Goal: Check status: Check status

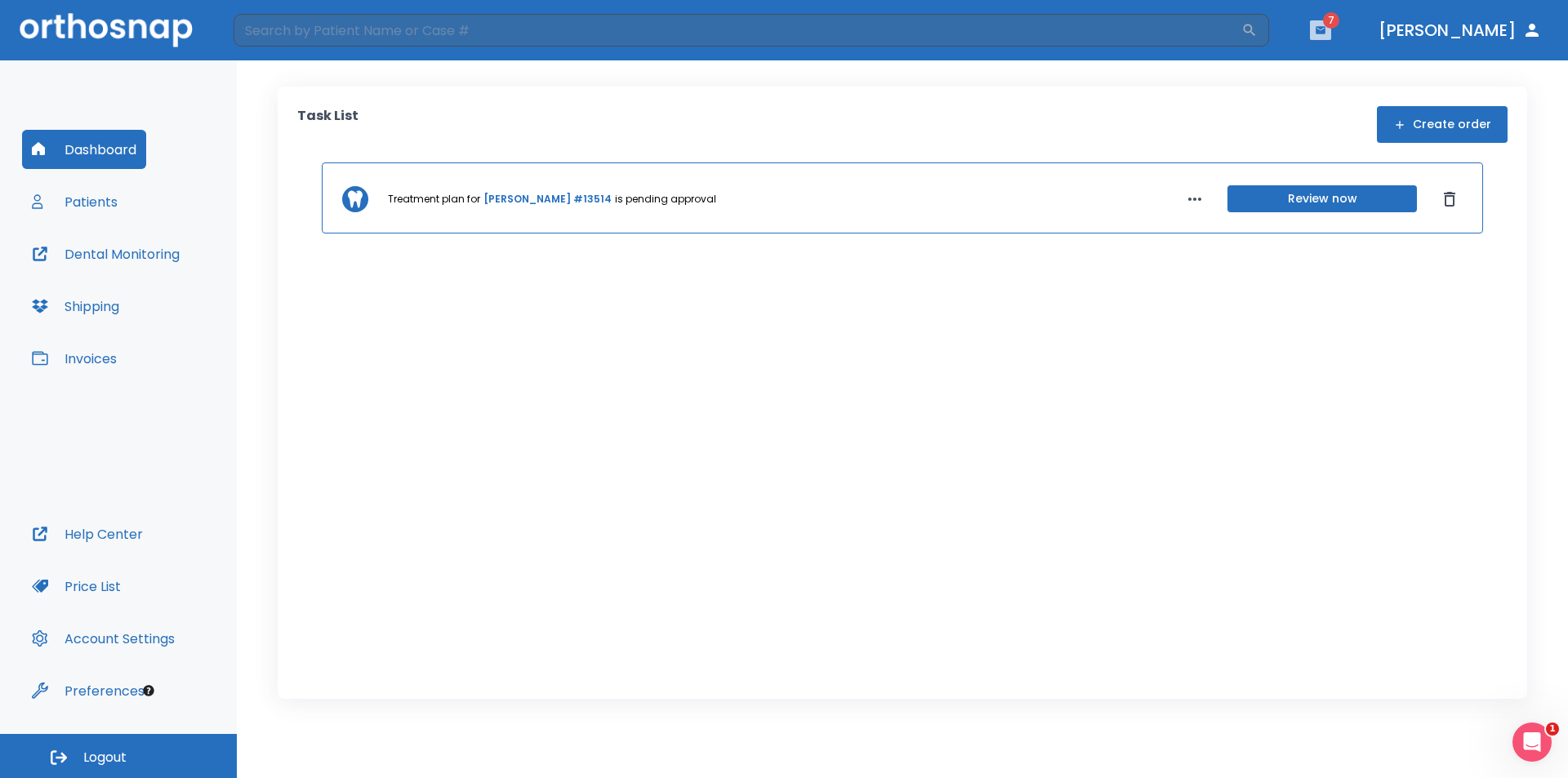
click at [1325, 27] on icon "button" at bounding box center [1320, 29] width 9 height 8
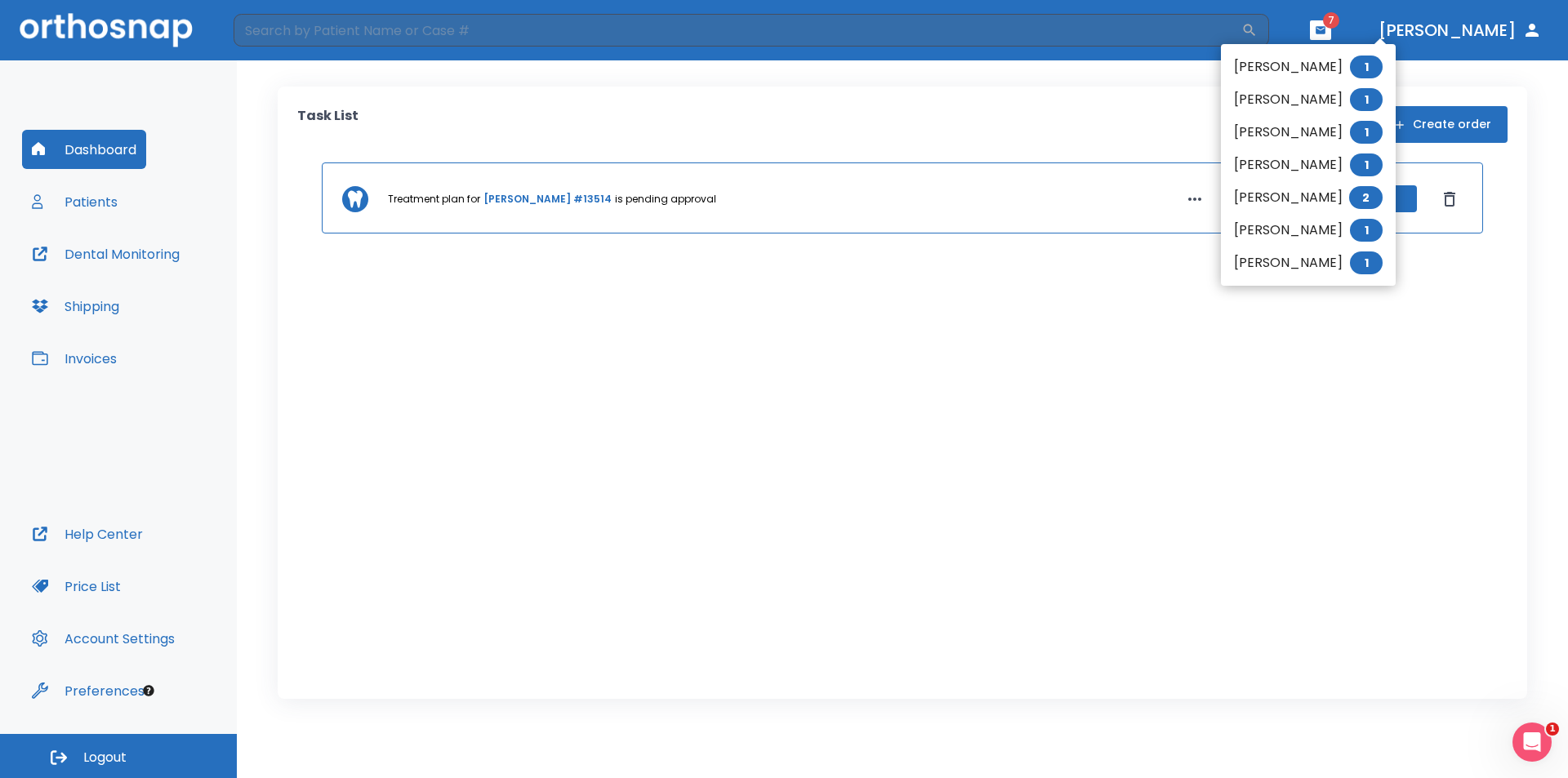
drag, startPoint x: 1093, startPoint y: 109, endPoint x: 1064, endPoint y: 118, distance: 30.4
click at [1092, 109] on div at bounding box center [784, 389] width 1568 height 778
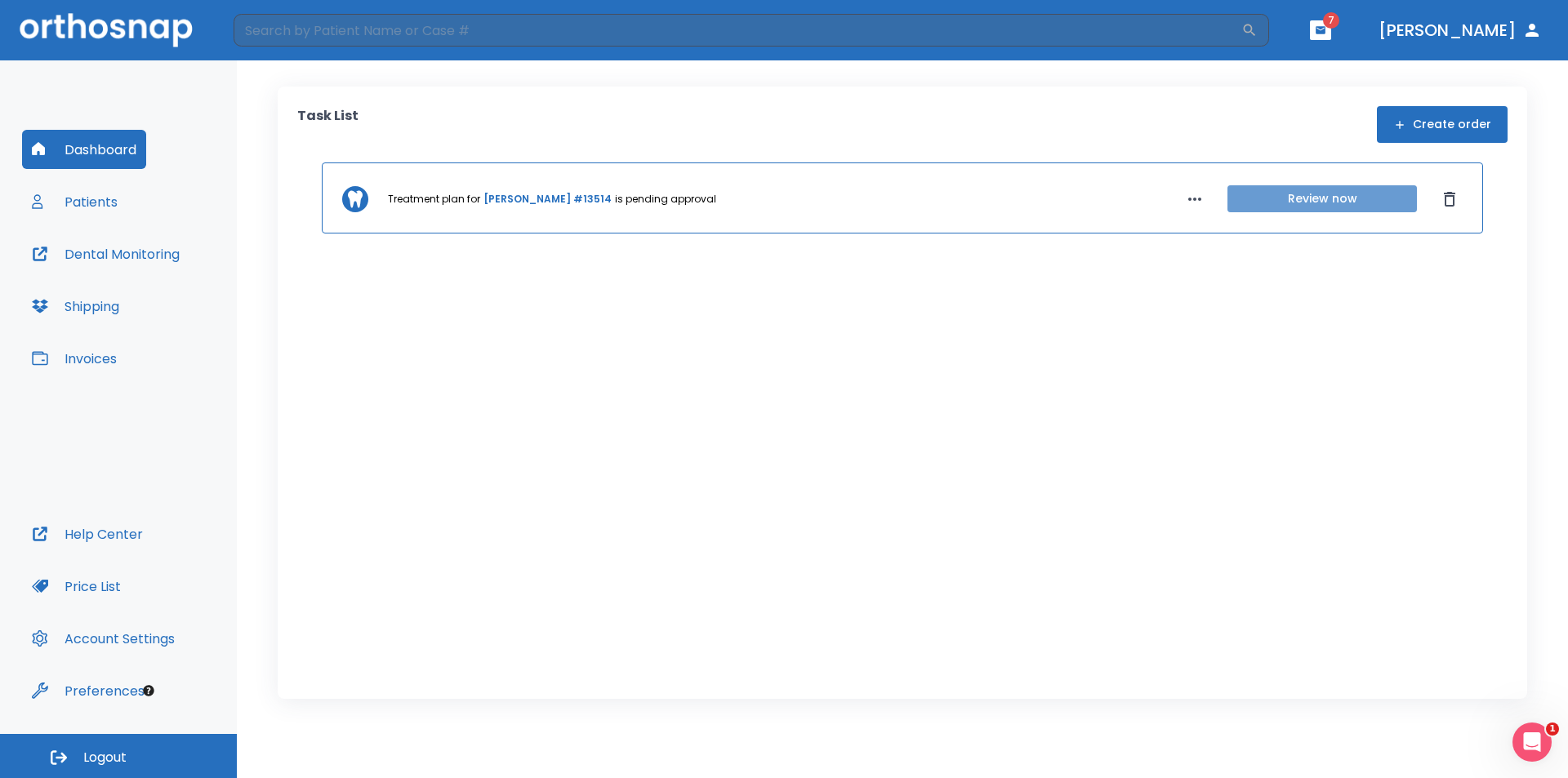
click at [1288, 194] on button "Review now" at bounding box center [1322, 198] width 190 height 27
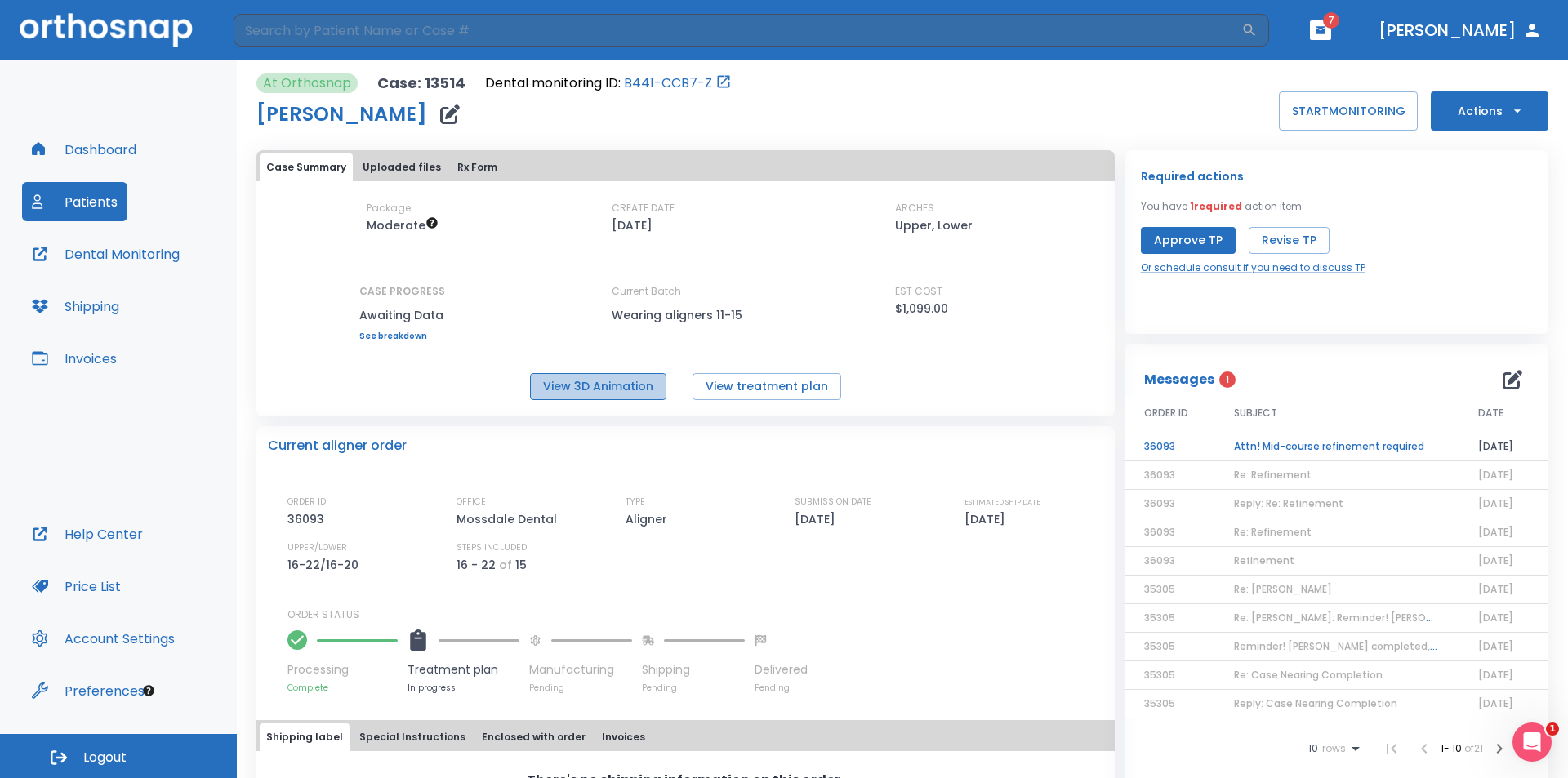
click at [615, 382] on button "View 3D Animation" at bounding box center [598, 386] width 136 height 27
click at [1277, 444] on td "Attn! Mid-course refinement required" at bounding box center [1336, 446] width 245 height 28
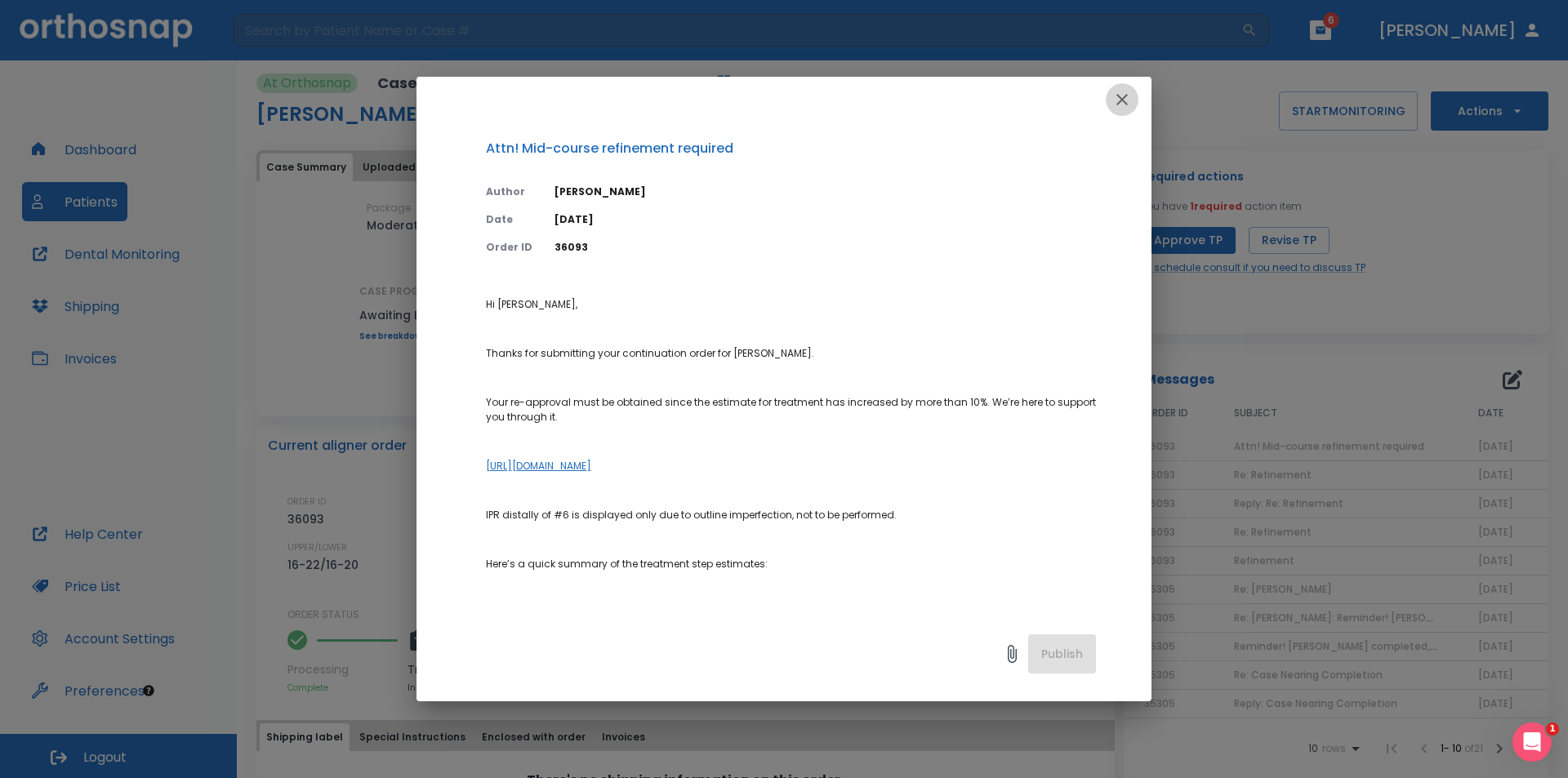
click at [1118, 96] on icon "button" at bounding box center [1122, 99] width 11 height 11
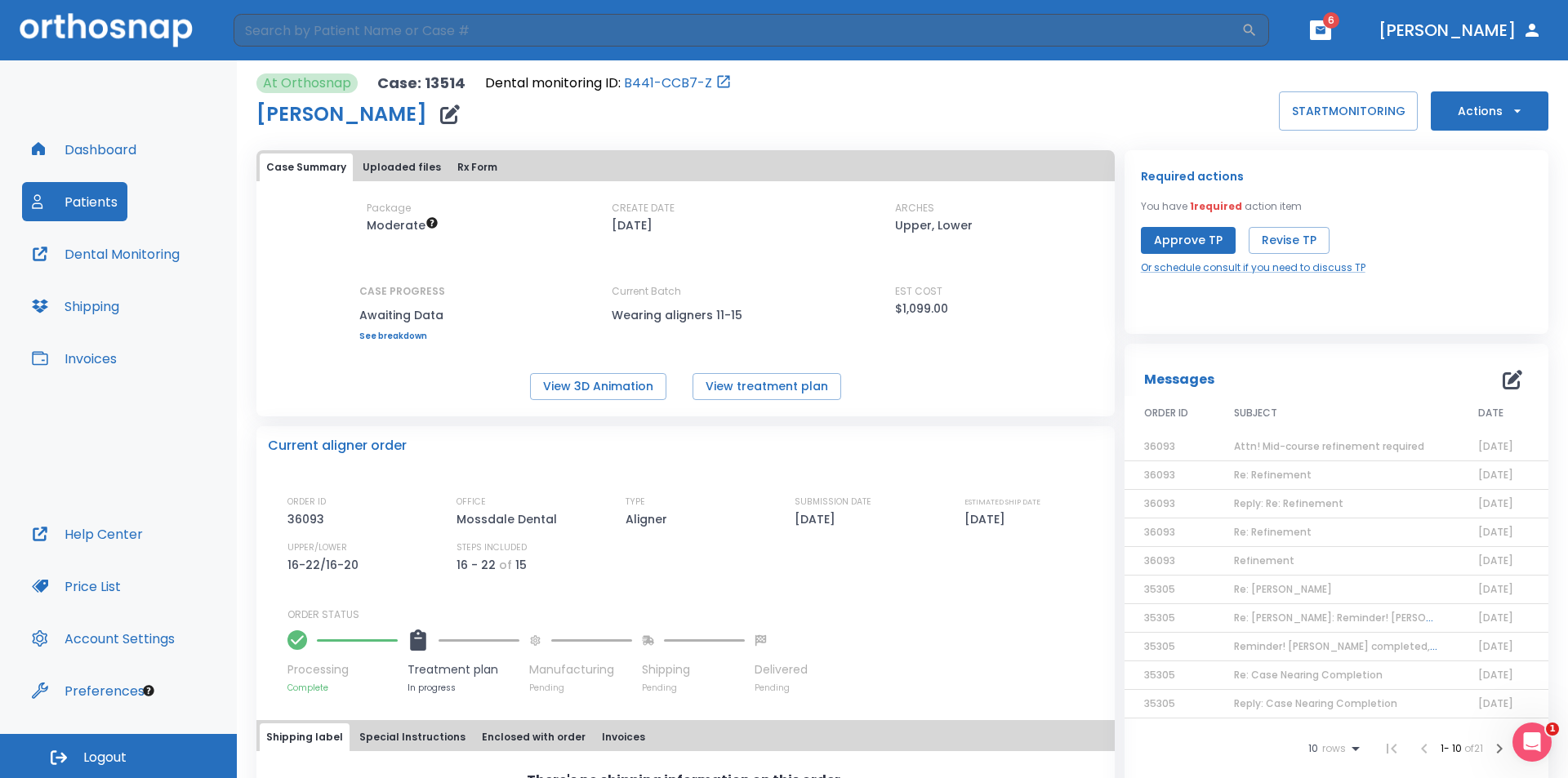
click at [1340, 21] on span "6" at bounding box center [1331, 20] width 16 height 16
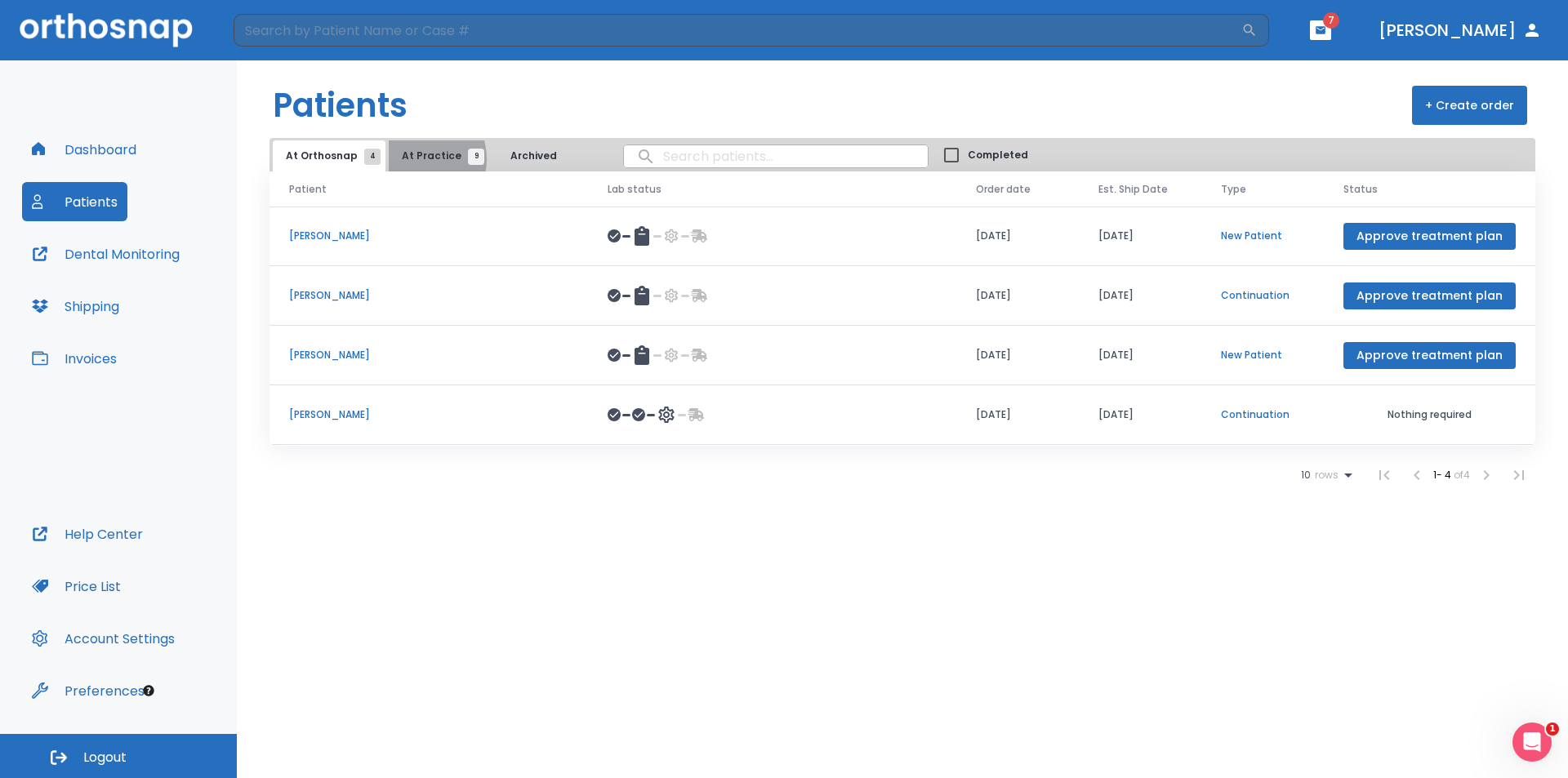
click at [409, 160] on span "At Practice 9" at bounding box center [439, 155] width 75 height 15
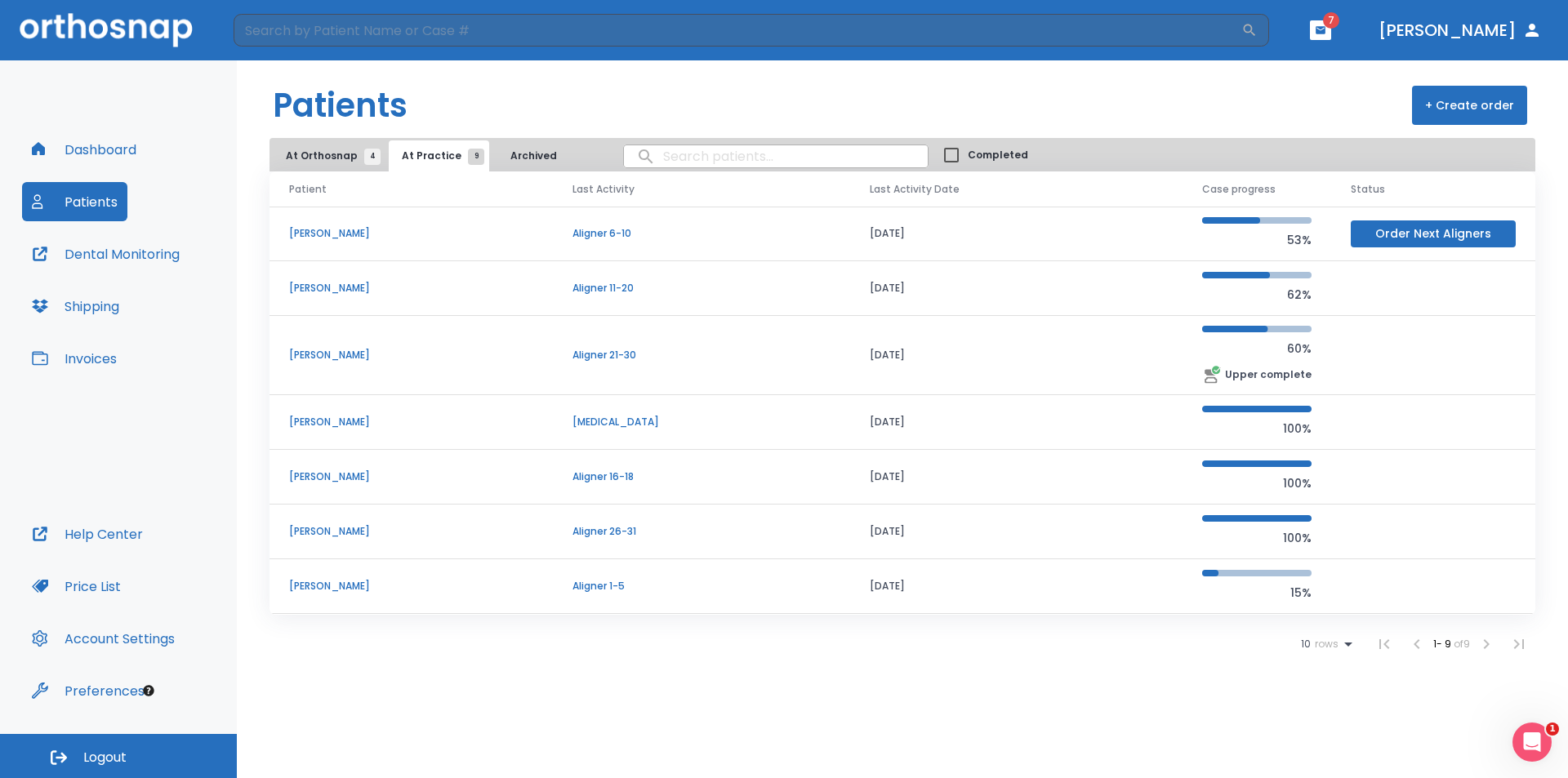
click at [328, 533] on p "[PERSON_NAME]" at bounding box center [411, 531] width 245 height 15
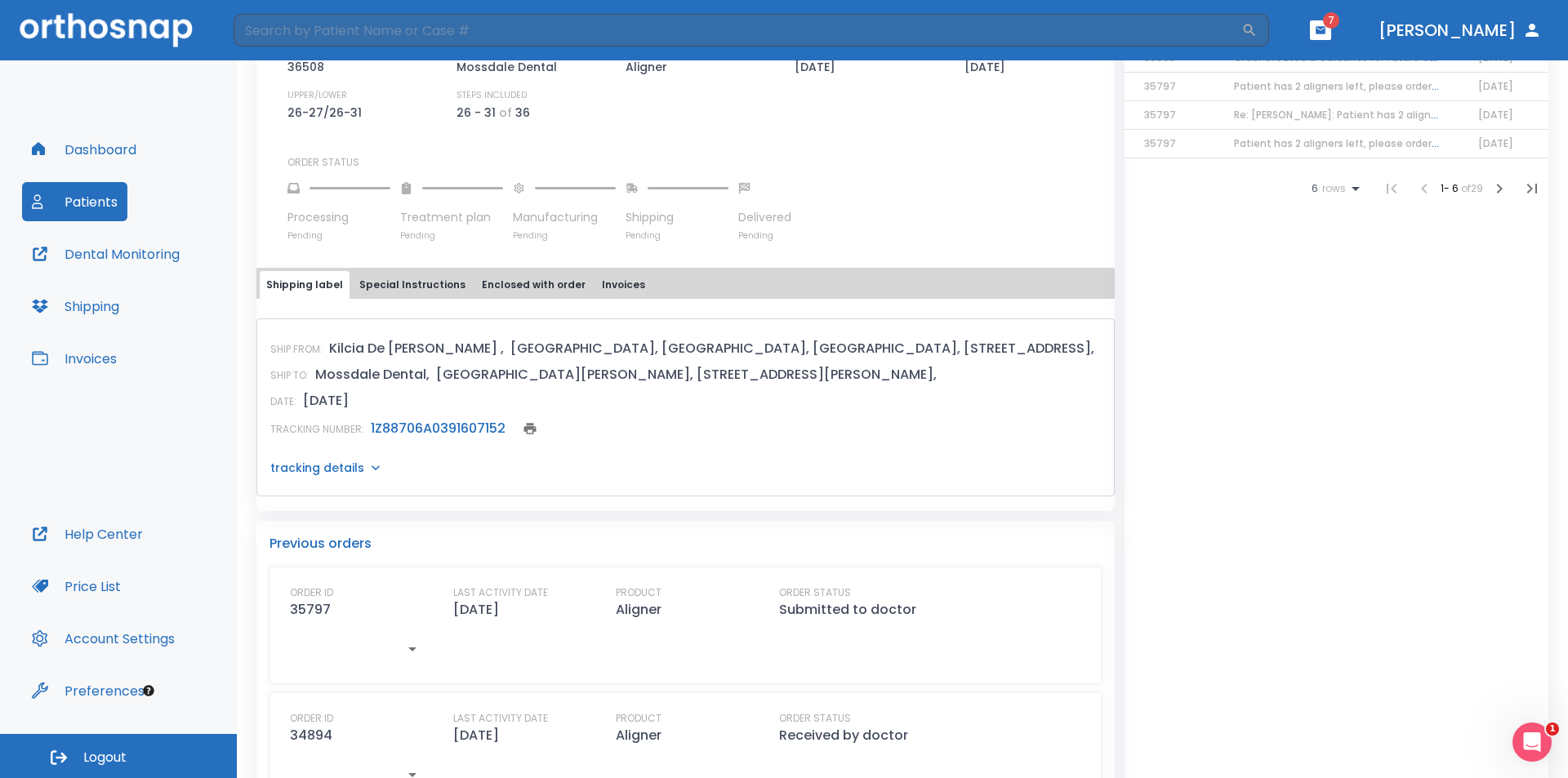
scroll to position [571, 0]
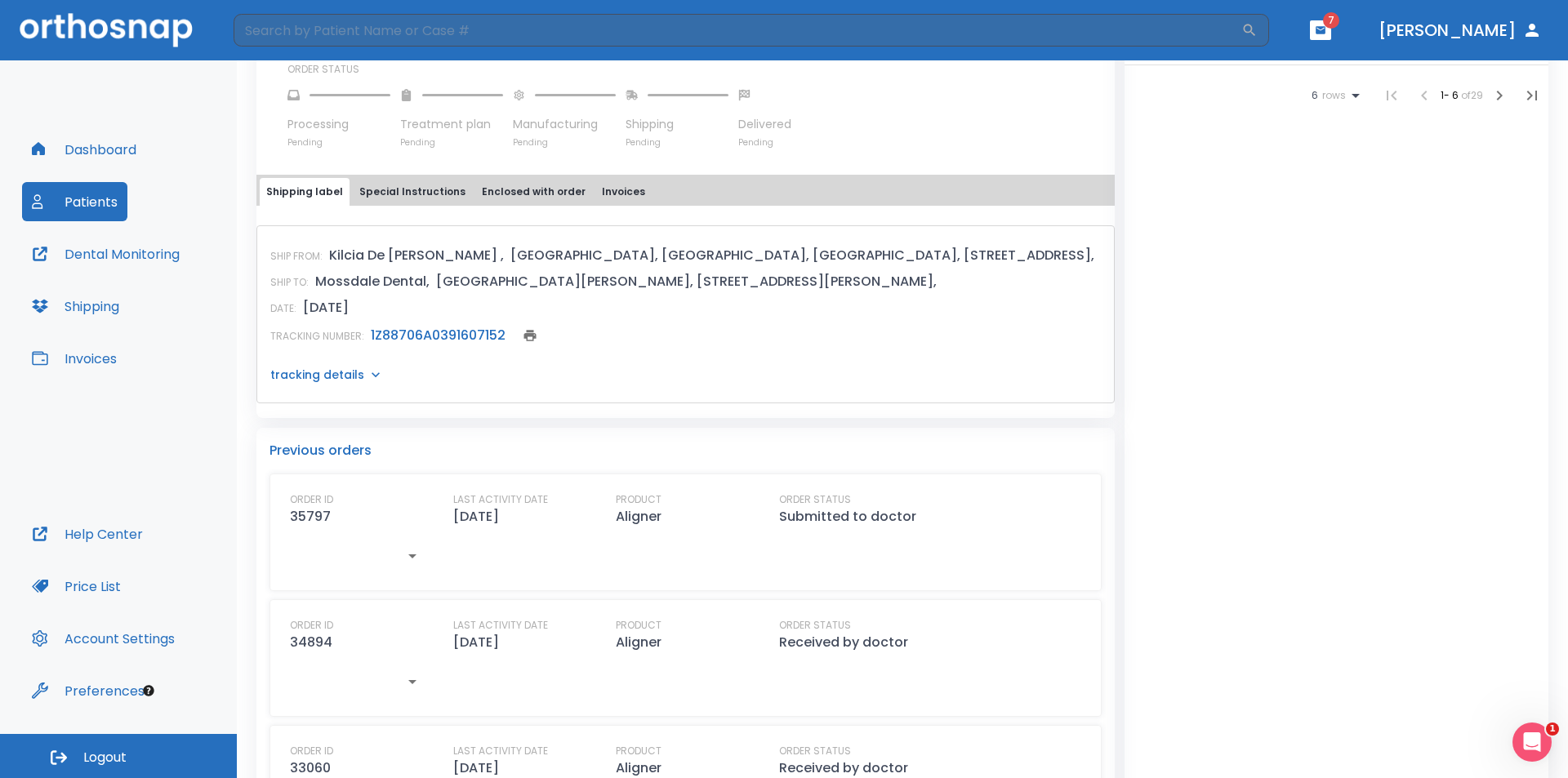
click at [432, 335] on link "1Z88706A0391607152" at bounding box center [438, 335] width 135 height 19
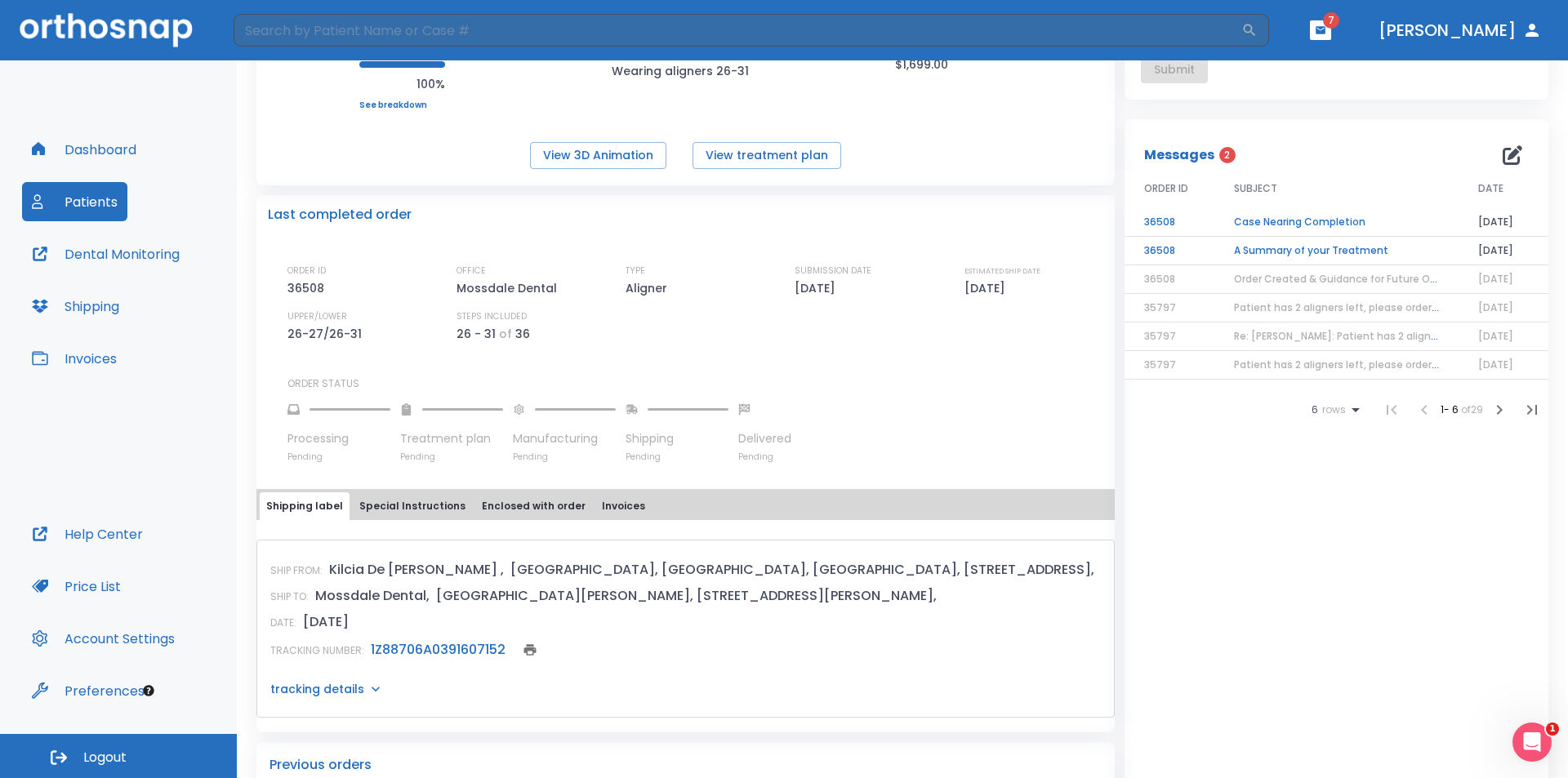
scroll to position [81, 0]
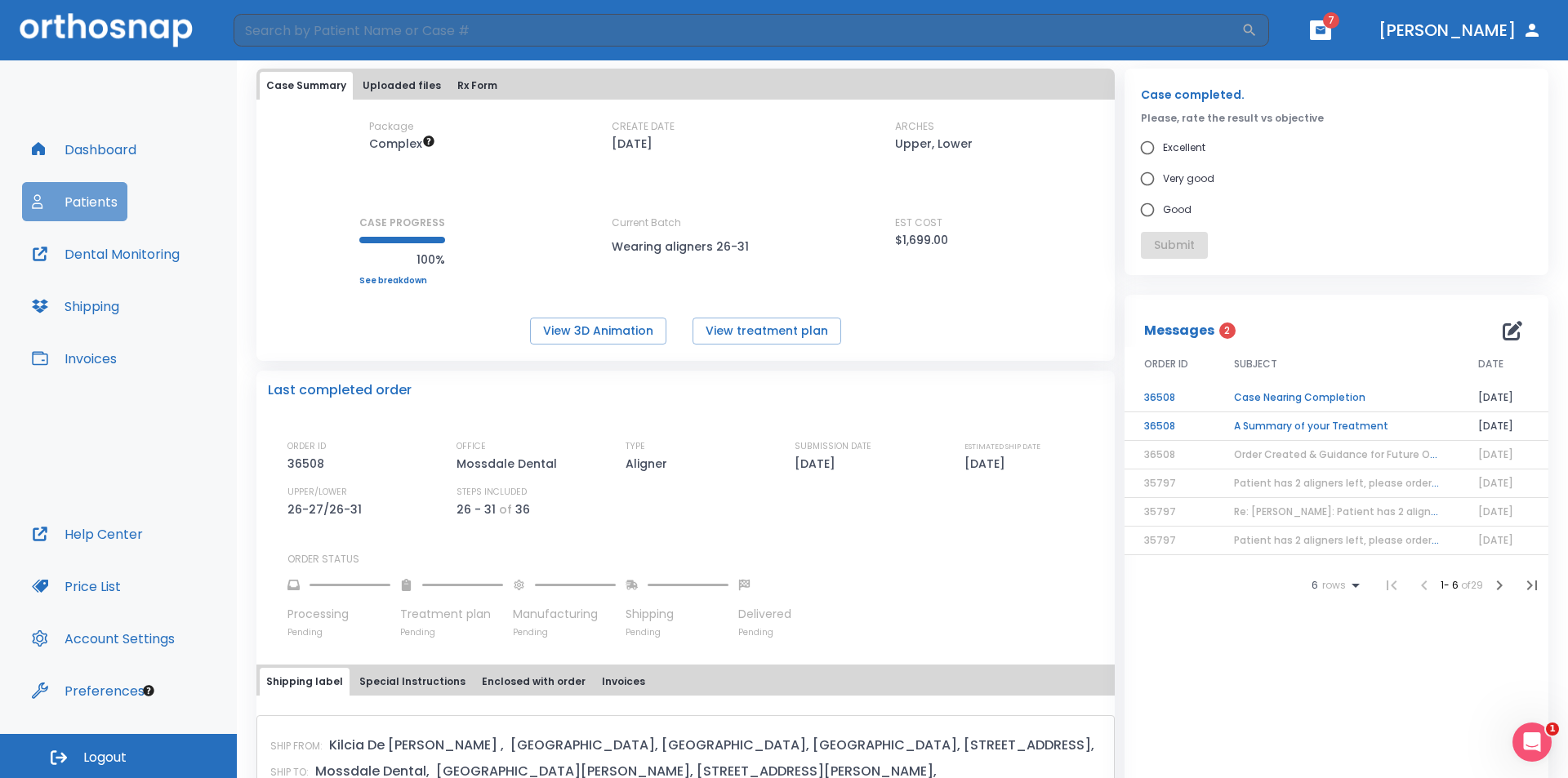
click at [97, 200] on button "Patients" at bounding box center [75, 202] width 106 height 39
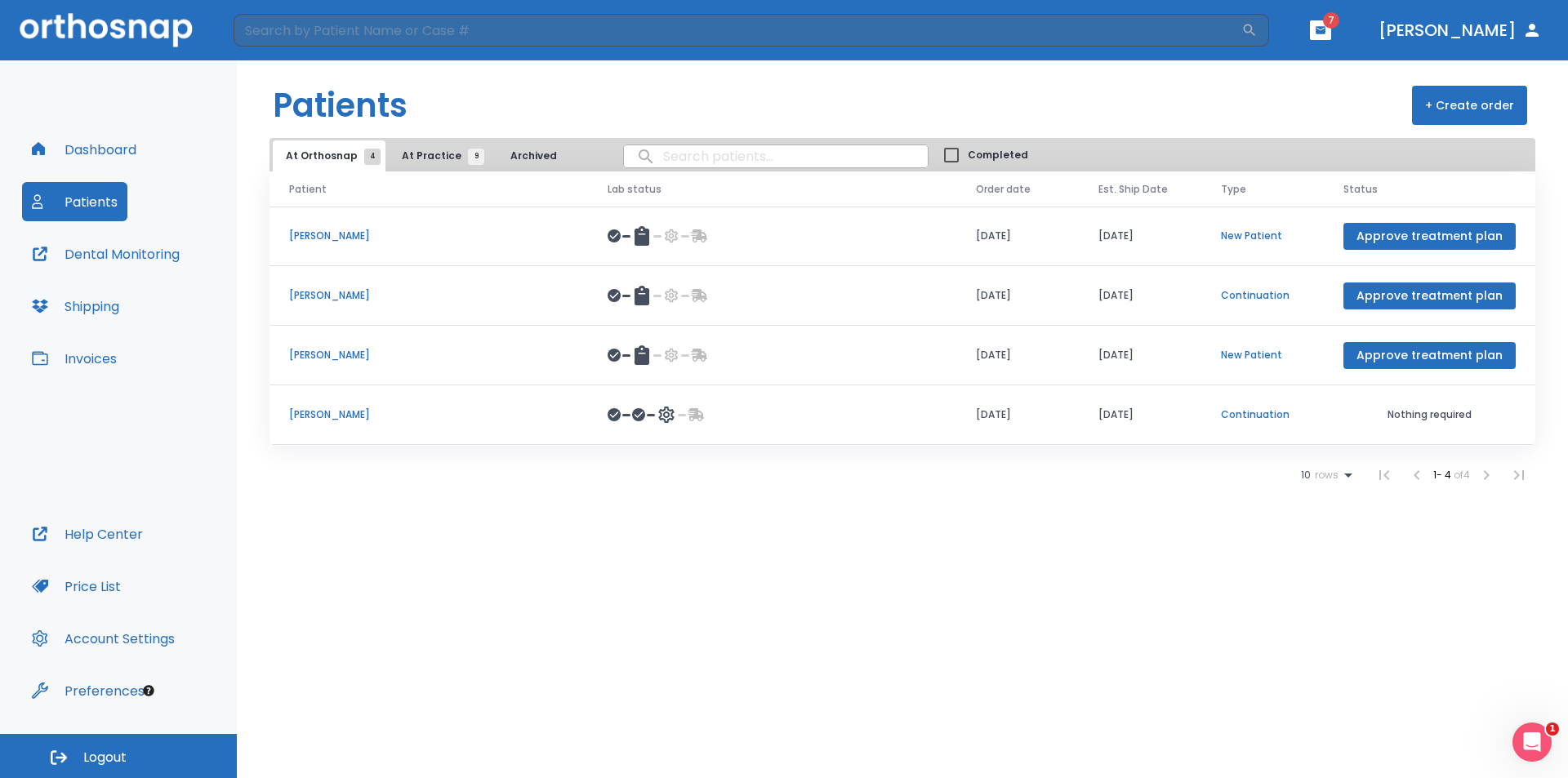
click at [1393, 19] on header "​ 7 [PERSON_NAME]" at bounding box center [784, 30] width 1568 height 60
click at [1340, 26] on span "7" at bounding box center [1331, 20] width 16 height 16
click at [1326, 27] on icon "button" at bounding box center [1320, 30] width 11 height 11
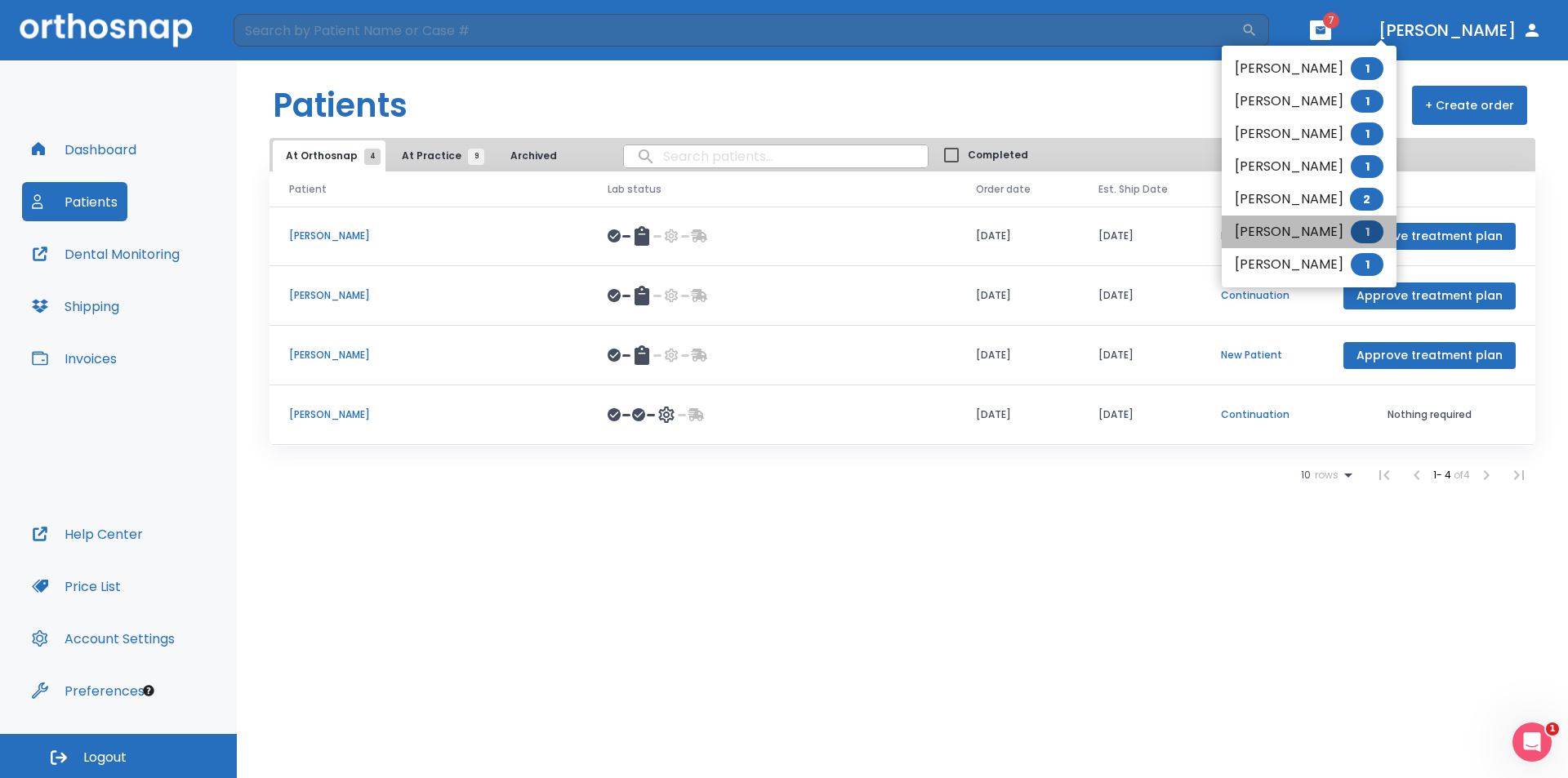
click at [1307, 232] on li "[PERSON_NAME] 1" at bounding box center [1310, 232] width 175 height 33
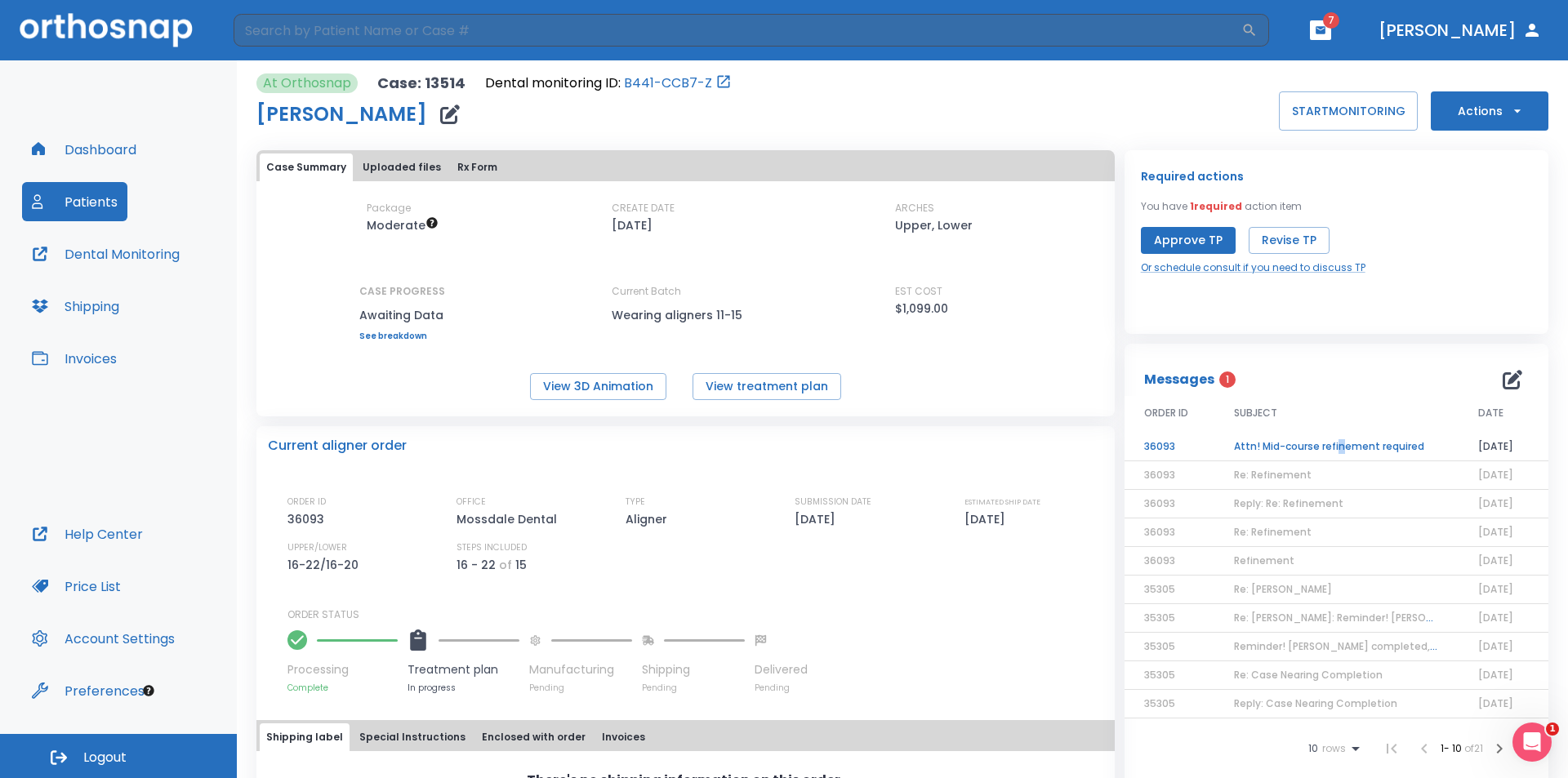
click at [1332, 447] on td "Attn! Mid-course refinement required" at bounding box center [1336, 446] width 245 height 28
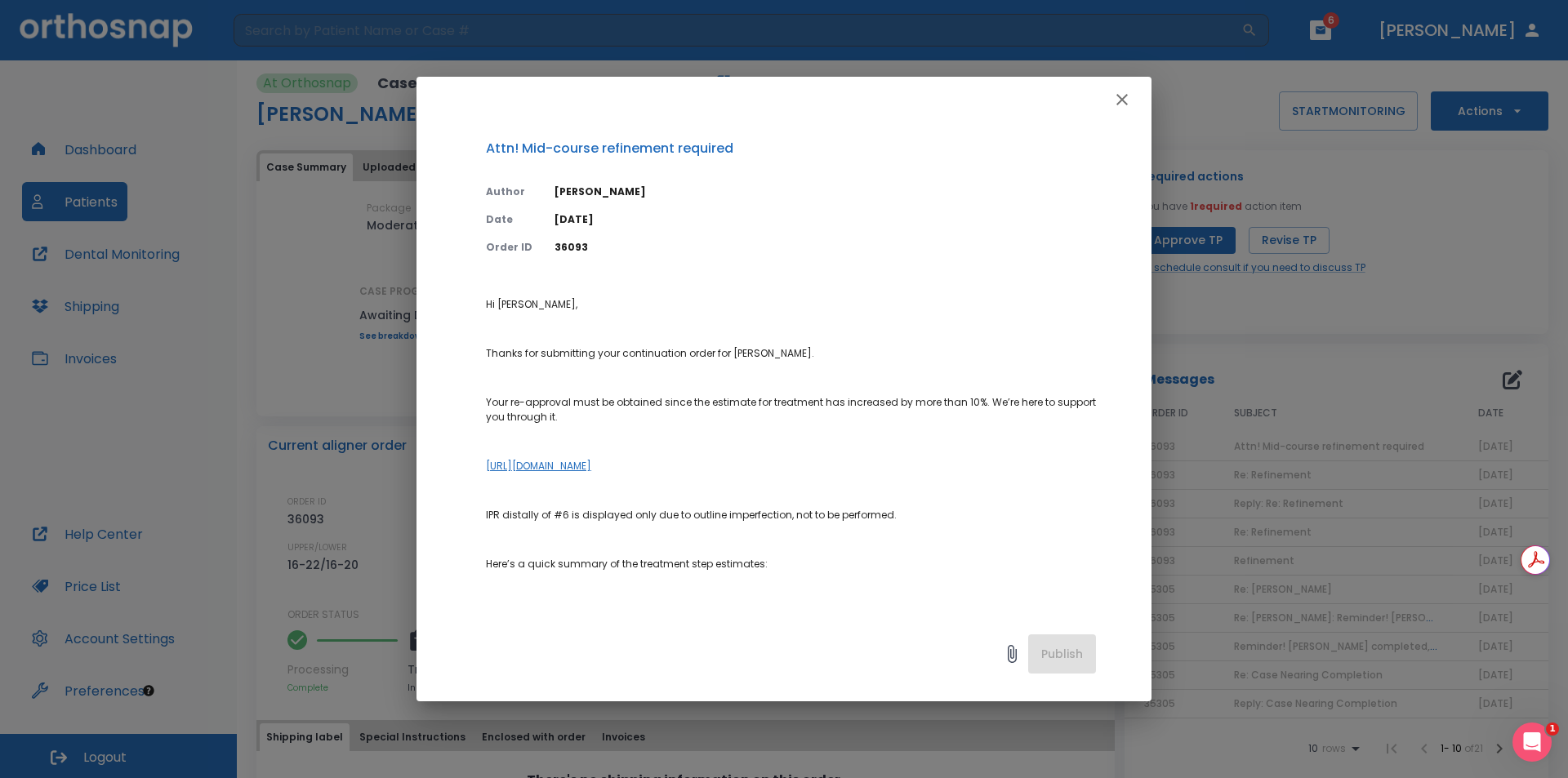
click at [591, 464] on link "[URL][DOMAIN_NAME]" at bounding box center [538, 466] width 106 height 14
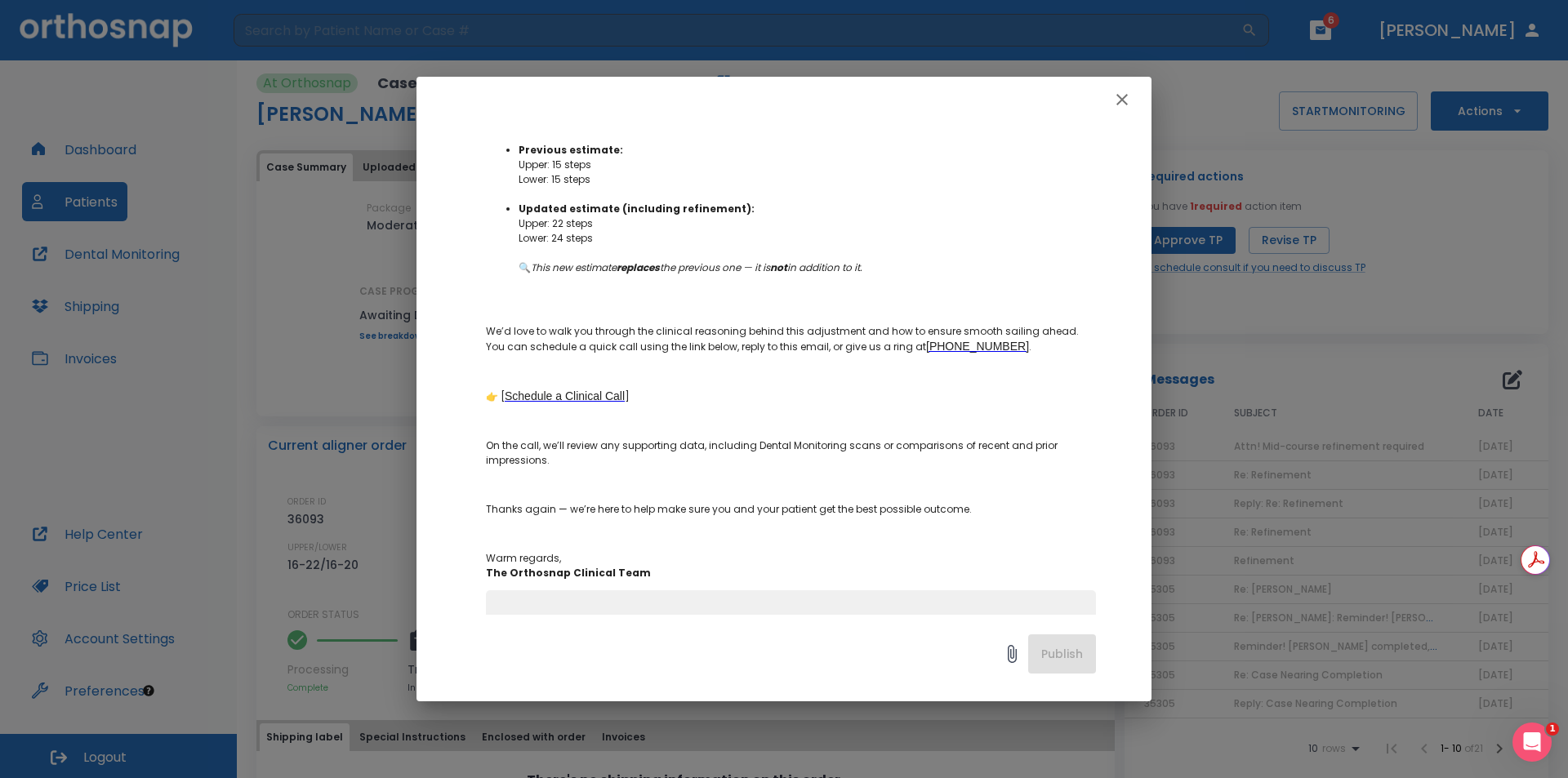
scroll to position [451, 0]
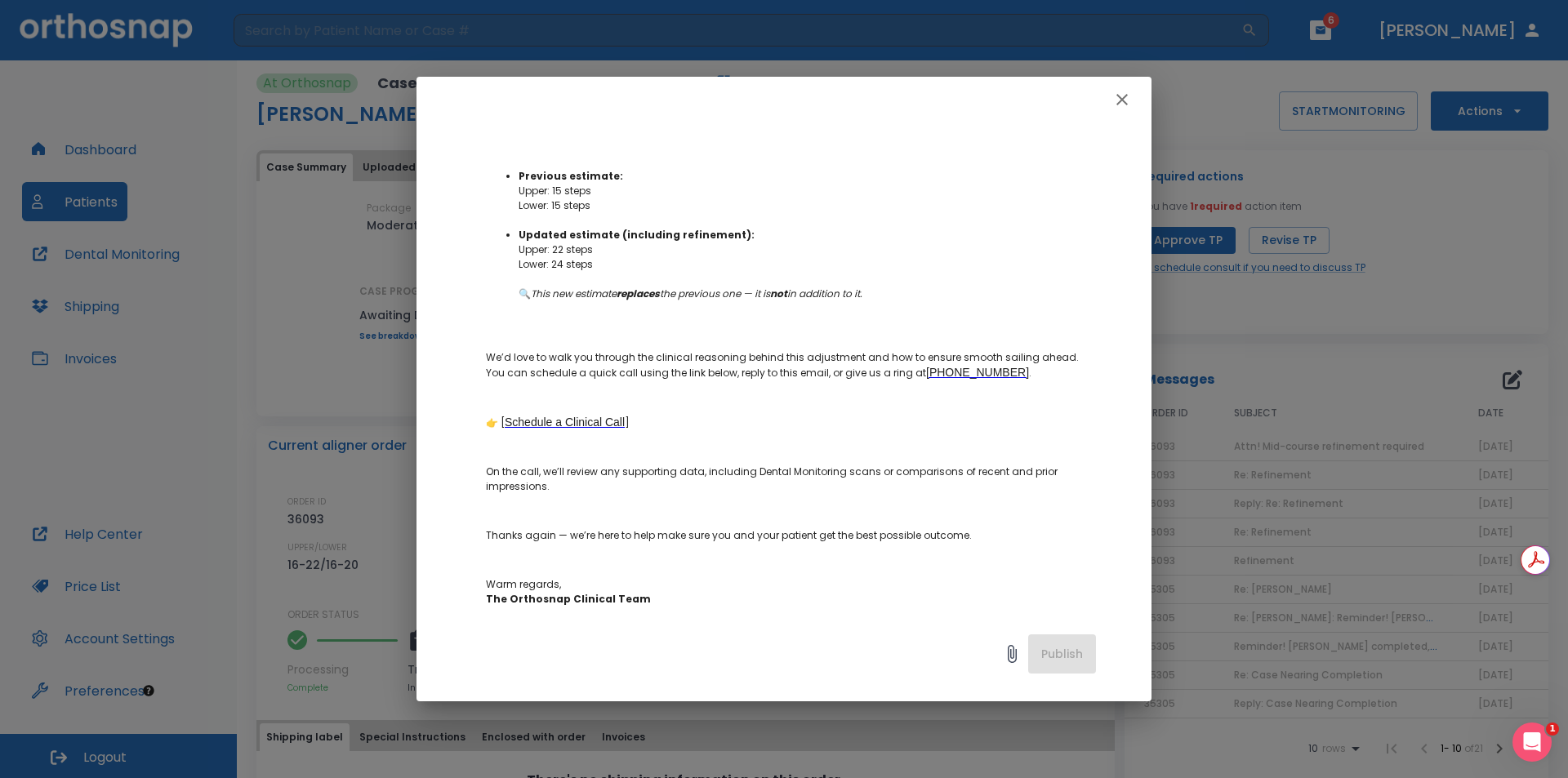
click at [602, 421] on span "Schedule a Clinical Call" at bounding box center [565, 421] width 120 height 13
